Goal: Task Accomplishment & Management: Use online tool/utility

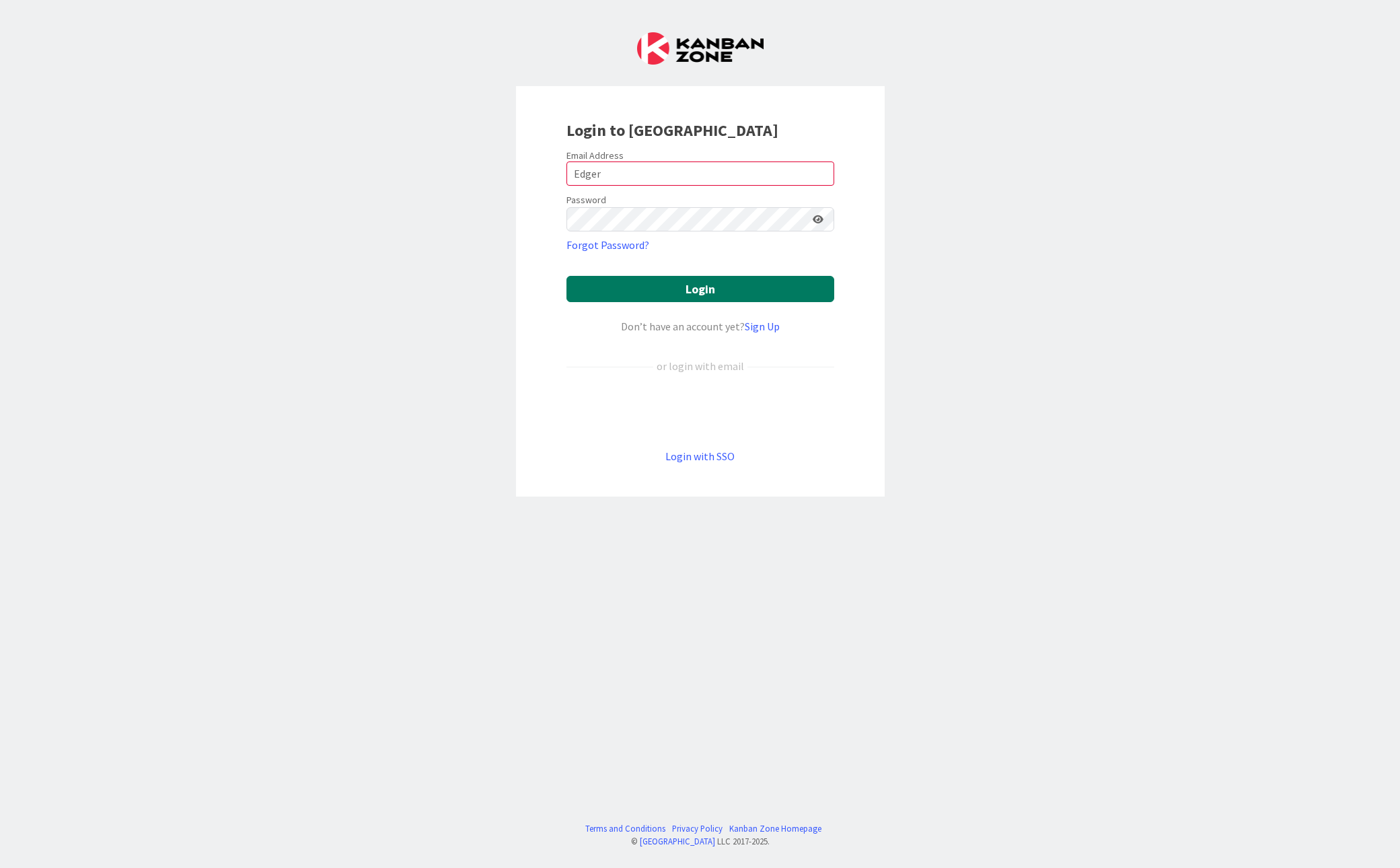
click at [622, 298] on button "Login" at bounding box center [700, 289] width 268 height 26
click at [649, 289] on button "Login" at bounding box center [700, 289] width 268 height 26
click at [587, 175] on input "Edgerg" at bounding box center [700, 174] width 268 height 24
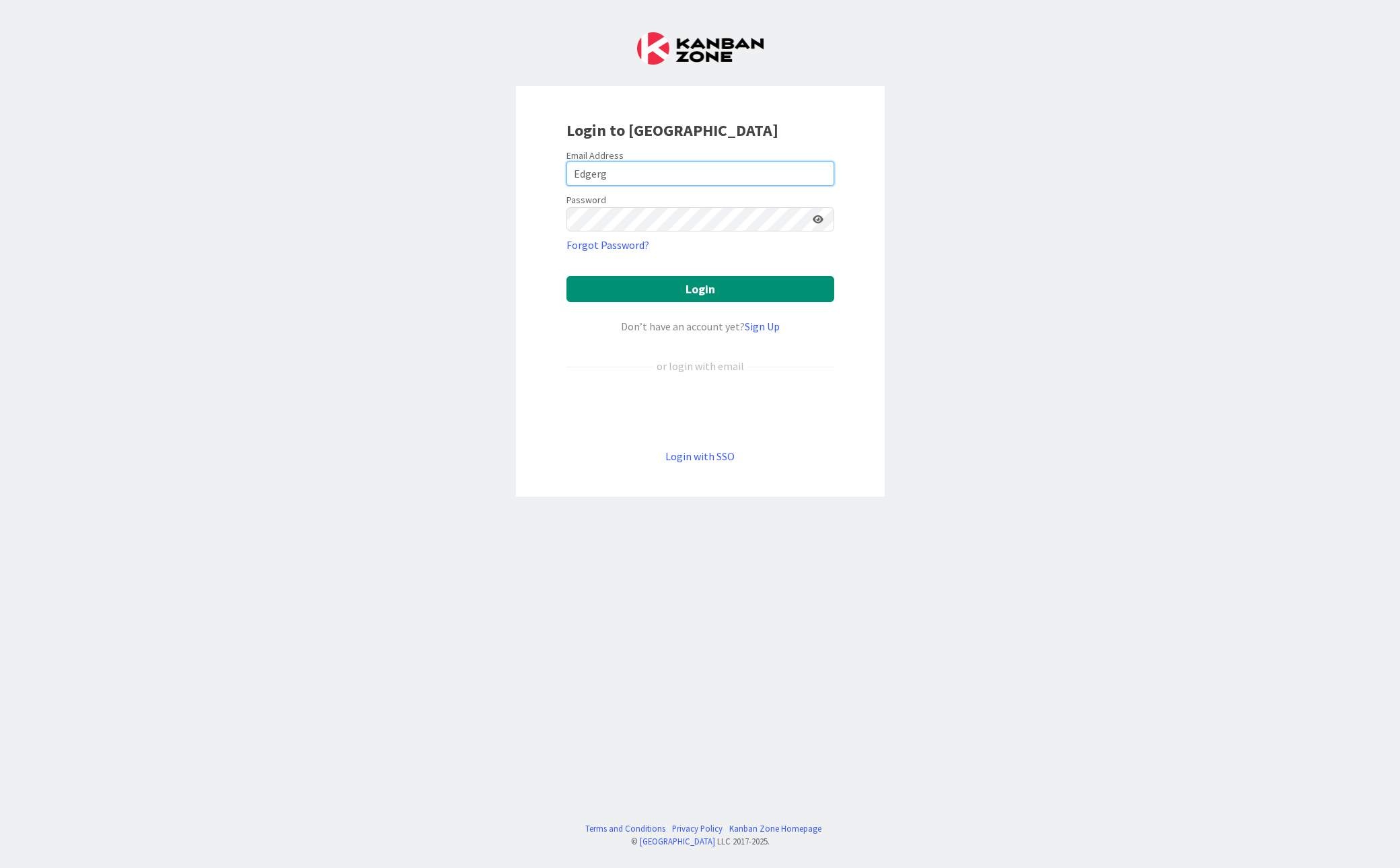
click at [587, 175] on input "Edgerg" at bounding box center [700, 174] width 268 height 24
type input "[PERSON_NAME][EMAIL_ADDRESS][DOMAIN_NAME]"
click at [617, 204] on div "Password" at bounding box center [700, 211] width 268 height 40
click at [639, 283] on button "Login" at bounding box center [700, 289] width 268 height 26
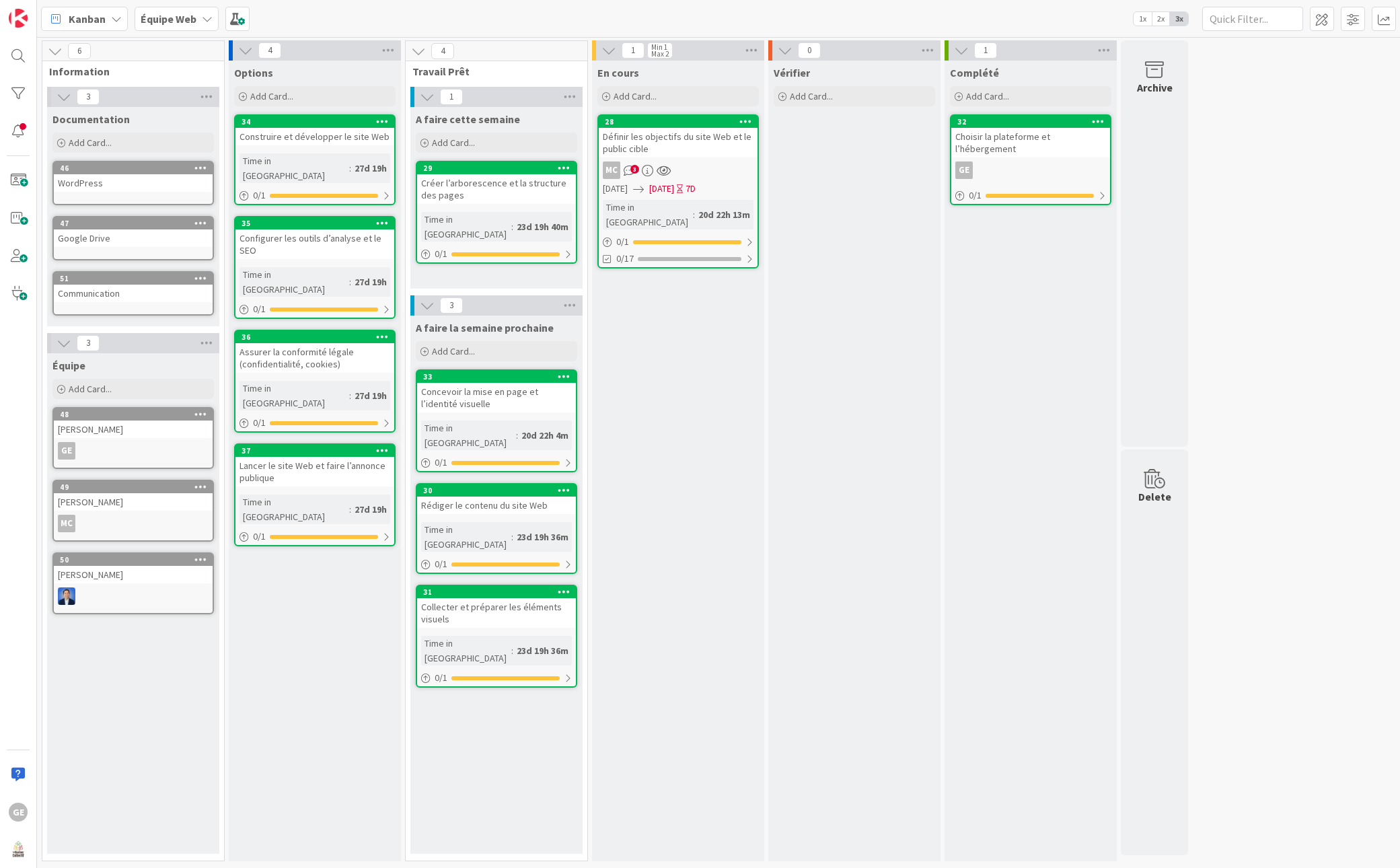
click at [501, 184] on div "Créer l’arborescence et la structure des pages" at bounding box center [497, 190] width 159 height 30
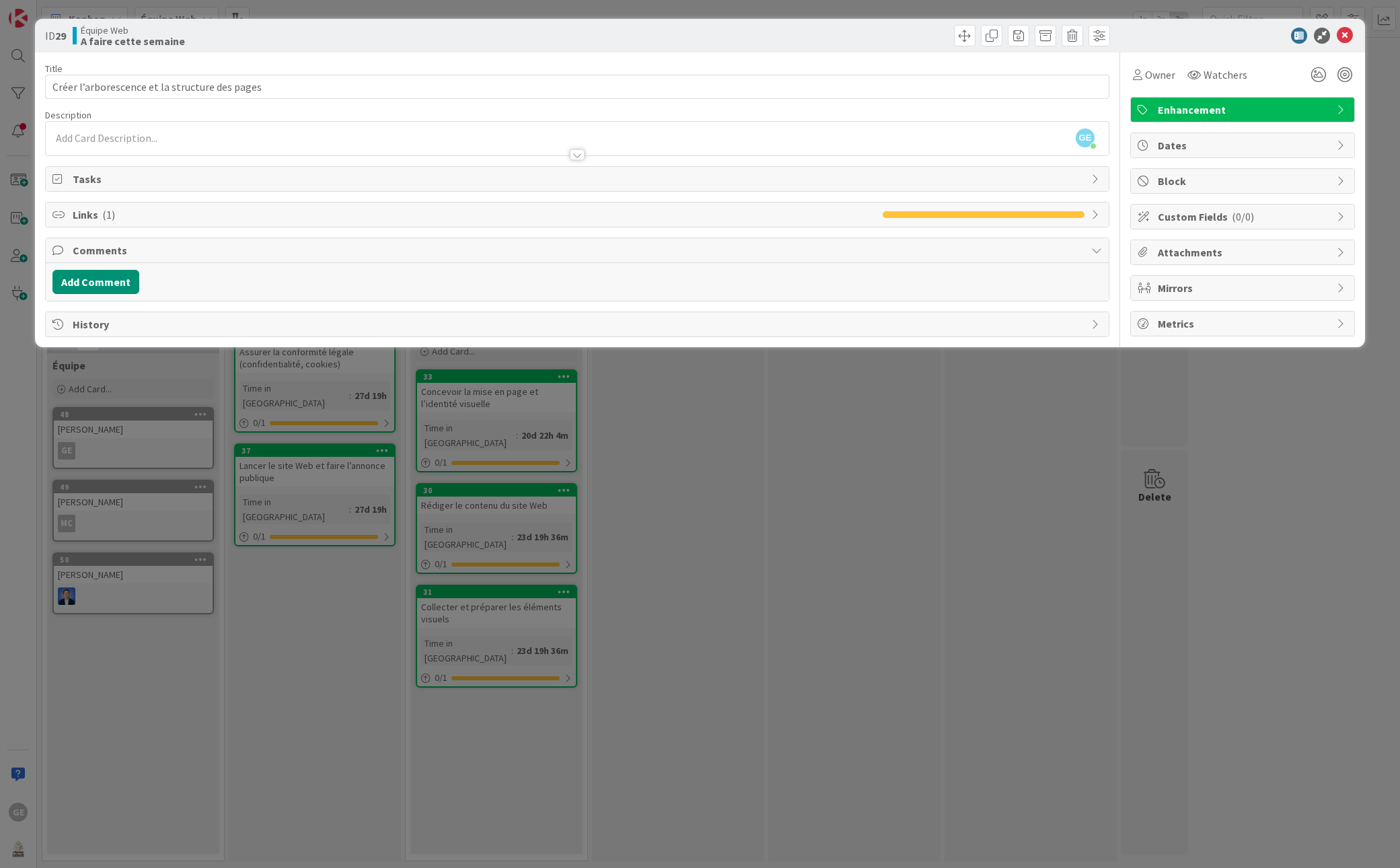
click at [101, 216] on span "Links ( 1 )" at bounding box center [474, 214] width 803 height 16
type input "Créer l’arborescence et la structure des pages"
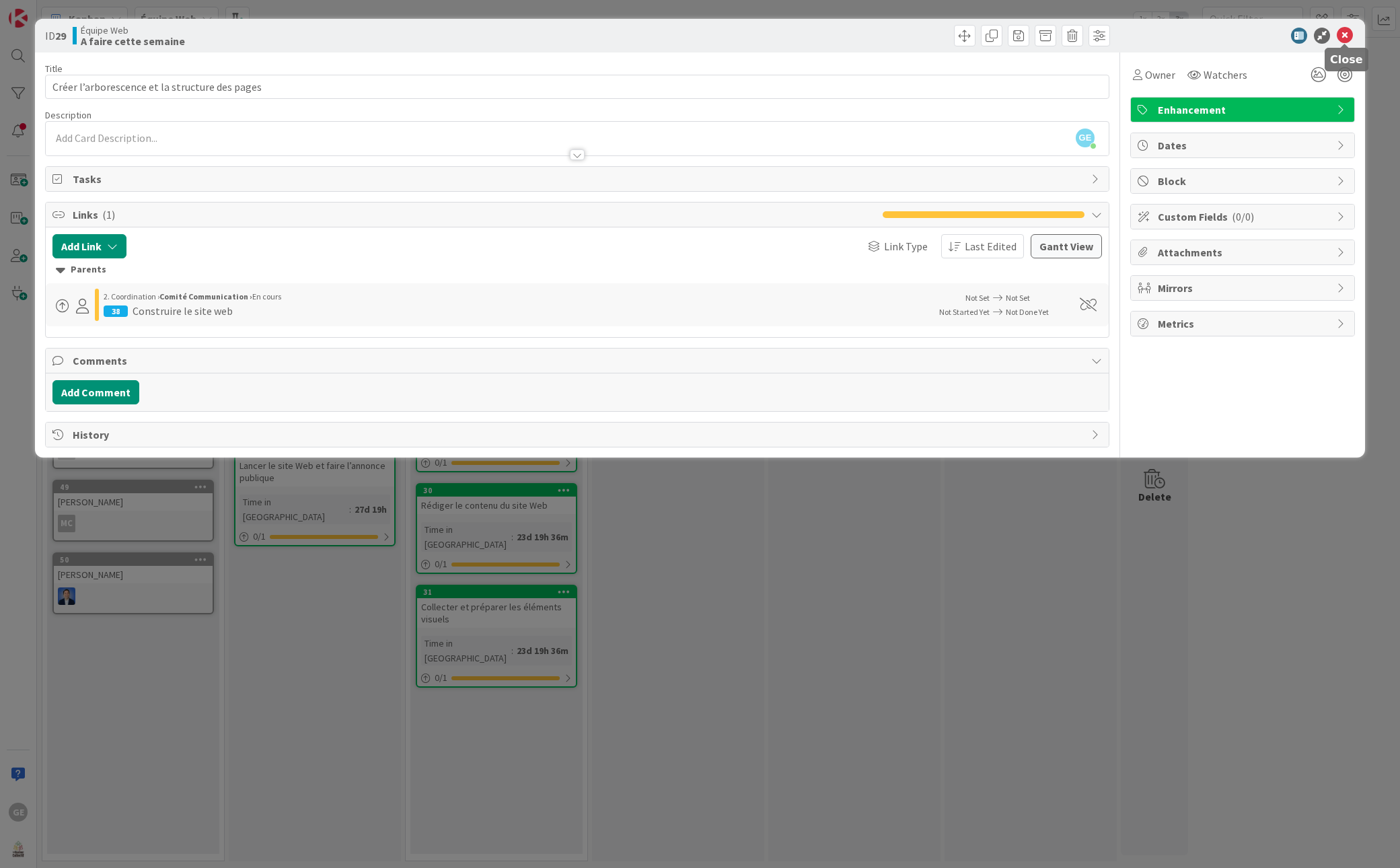
click at [1348, 37] on icon at bounding box center [1345, 36] width 16 height 16
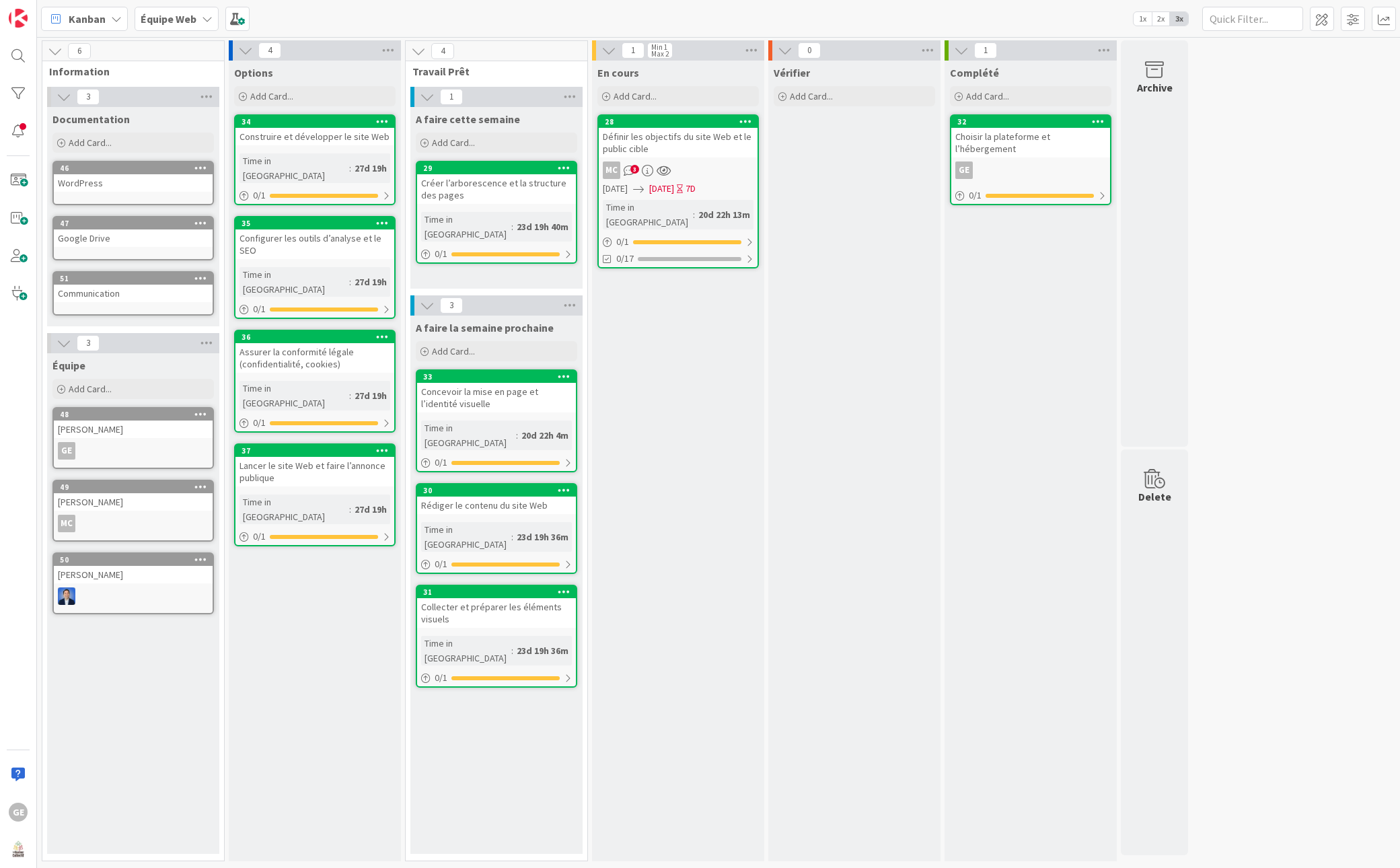
click at [711, 135] on div "Définir les objectifs du site Web et le public cible" at bounding box center [678, 143] width 159 height 30
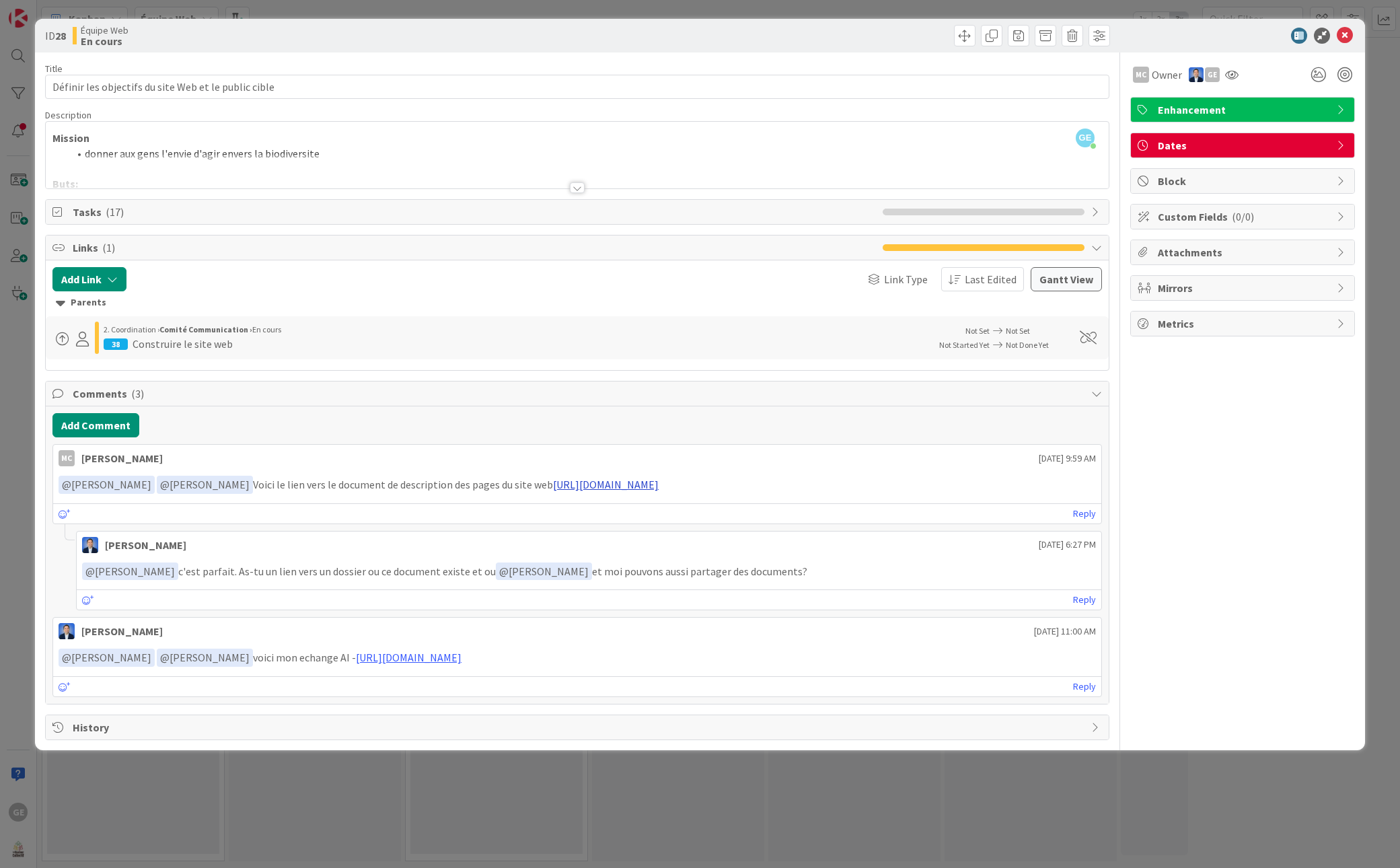
click at [553, 491] on link "[URL][DOMAIN_NAME]" at bounding box center [605, 485] width 106 height 13
click at [750, 491] on p "﻿ @ [PERSON_NAME] ﻿ ﻿ @ [PERSON_NAME] ﻿ Voici le lien vers le document de descr…" at bounding box center [577, 484] width 1038 height 18
click at [658, 487] on link "[URL][DOMAIN_NAME]" at bounding box center [605, 485] width 106 height 13
